Goal: Task Accomplishment & Management: Complete application form

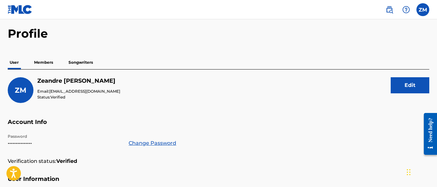
scroll to position [12, 0]
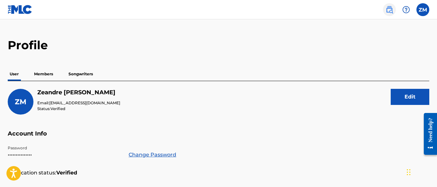
click at [392, 9] on img at bounding box center [389, 10] width 8 height 8
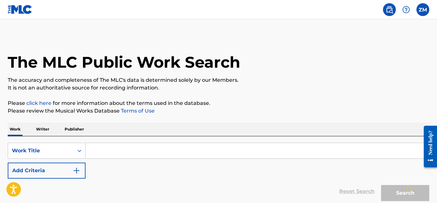
click at [281, 74] on div "The MLC Public Work Search" at bounding box center [218, 58] width 421 height 47
click at [420, 9] on label at bounding box center [422, 9] width 13 height 13
click at [423, 10] on input "ZM [PERSON_NAME] [EMAIL_ADDRESS][DOMAIN_NAME] Notification Preferences Profile …" at bounding box center [423, 10] width 0 height 0
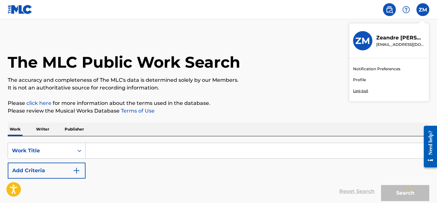
click at [371, 75] on div "Notification Preferences Profile Log out" at bounding box center [389, 79] width 80 height 43
click at [423, 10] on input "ZM [PERSON_NAME] [EMAIL_ADDRESS][DOMAIN_NAME] Notification Preferences Profile …" at bounding box center [423, 10] width 0 height 0
click at [387, 41] on p "[PERSON_NAME]" at bounding box center [400, 38] width 49 height 8
click at [423, 10] on input "ZM [PERSON_NAME] [EMAIL_ADDRESS][DOMAIN_NAME] Notification Preferences Profile …" at bounding box center [423, 10] width 0 height 0
click at [15, 7] on img at bounding box center [20, 9] width 25 height 9
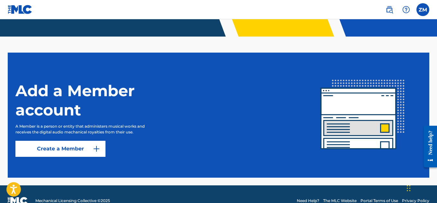
scroll to position [153, 0]
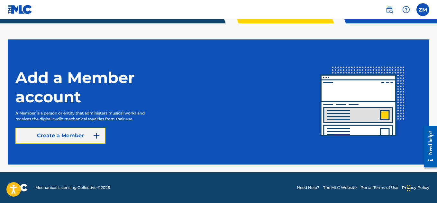
click at [81, 139] on link "Create a Member" at bounding box center [60, 136] width 90 height 16
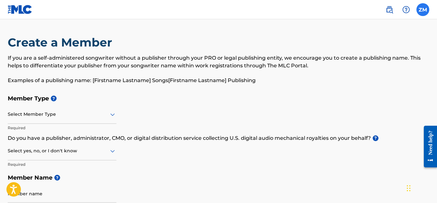
click at [423, 7] on label at bounding box center [422, 9] width 13 height 13
click at [423, 10] on input "ZM [PERSON_NAME] [EMAIL_ADDRESS][DOMAIN_NAME] Notification Preferences Profile …" at bounding box center [423, 10] width 0 height 0
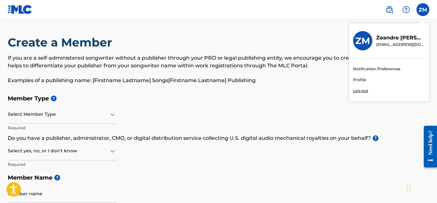
click at [236, 79] on p "Examples of a publishing name: [Firstname Lastname] Songs[Firstname Lastname] P…" at bounding box center [218, 81] width 421 height 8
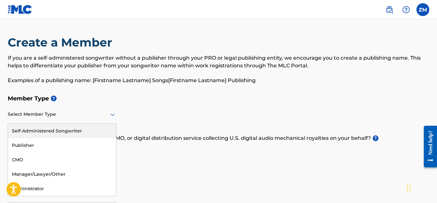
click at [103, 117] on div at bounding box center [62, 115] width 109 height 8
click at [80, 130] on div "Self-Administered Songwriter" at bounding box center [62, 131] width 108 height 14
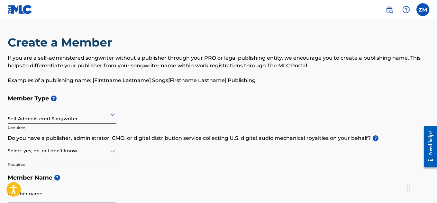
scroll to position [1, 0]
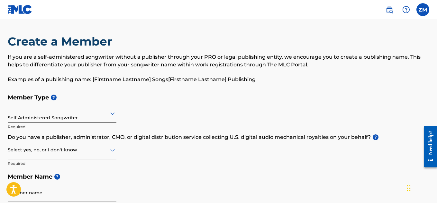
click at [85, 152] on div at bounding box center [62, 150] width 109 height 8
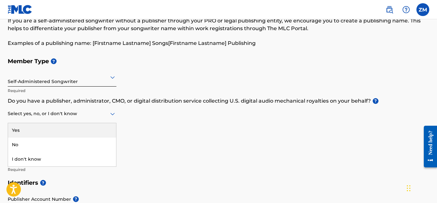
scroll to position [37, 0]
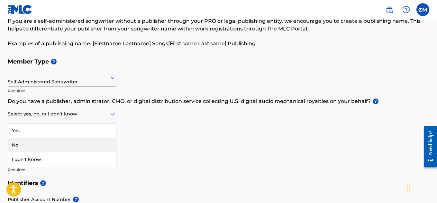
click at [70, 145] on div "No" at bounding box center [62, 145] width 108 height 14
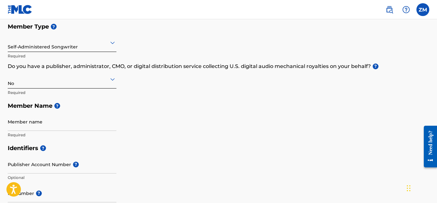
scroll to position [75, 0]
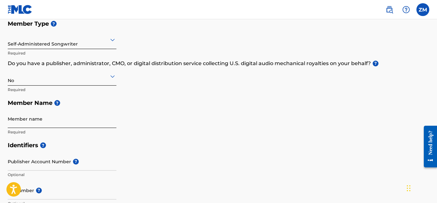
click at [56, 123] on input "Member name" at bounding box center [62, 119] width 109 height 18
click at [42, 126] on input "Member name" at bounding box center [62, 119] width 109 height 18
type input "[PERSON_NAME]"
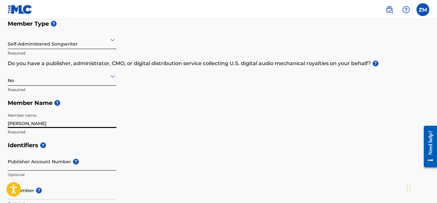
click at [54, 166] on input "Publisher Account Number ?" at bounding box center [62, 162] width 109 height 18
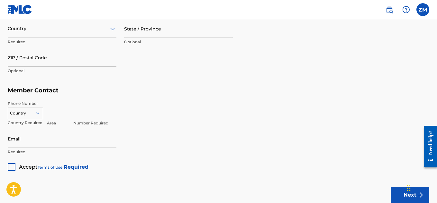
scroll to position [374, 0]
